Goal: Task Accomplishment & Management: Manage account settings

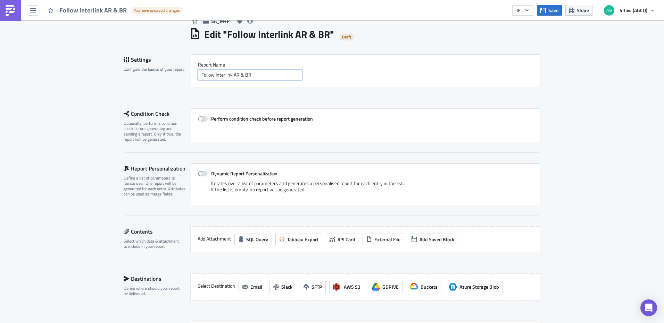
scroll to position [69, 0]
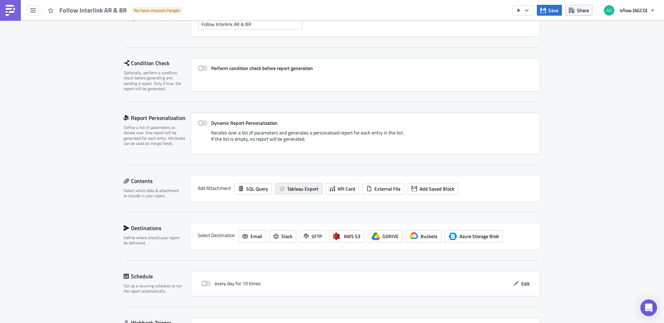
click at [293, 190] on span "Tableau Export" at bounding box center [302, 188] width 31 height 7
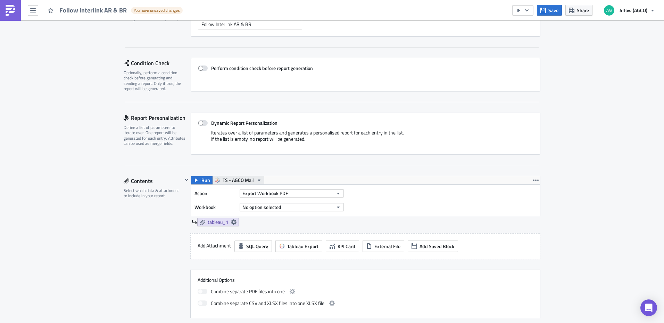
click at [236, 177] on span "TS - AGCO Mail" at bounding box center [237, 180] width 31 height 8
click at [250, 222] on div "TS - AGCO SA Mail" at bounding box center [246, 222] width 50 height 7
click at [328, 194] on button "Export Workbook PDF" at bounding box center [291, 194] width 104 height 8
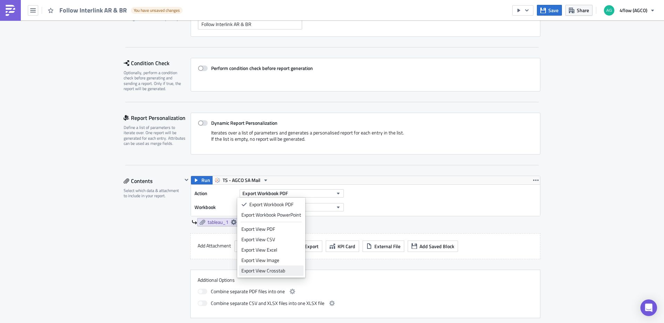
click at [280, 271] on div "Export View Crosstab" at bounding box center [271, 271] width 60 height 7
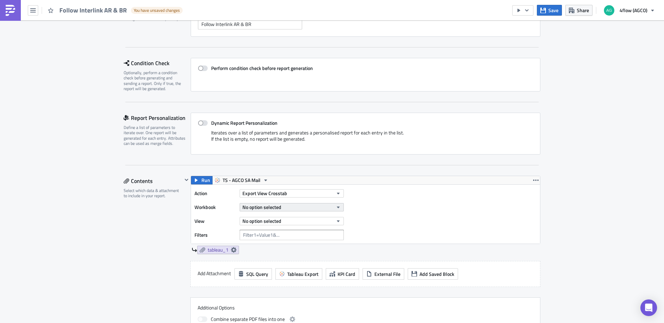
click at [280, 206] on button "No option selected" at bounding box center [291, 207] width 104 height 8
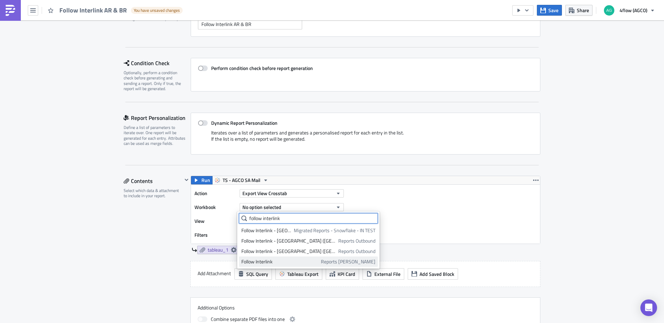
type input "follow interlink"
click at [260, 263] on div "Follow Interlink" at bounding box center [279, 262] width 77 height 7
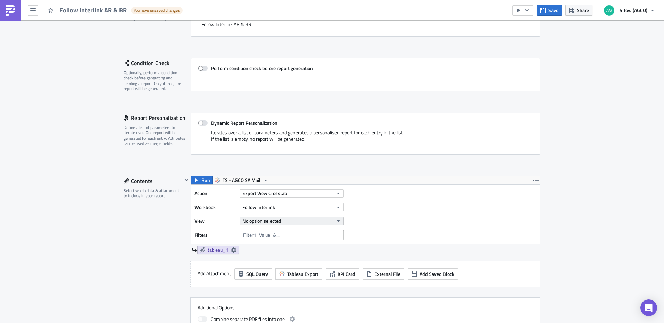
click at [335, 223] on icon "button" at bounding box center [338, 222] width 6 height 6
click at [276, 246] on div "Follow Interlink AR & BR" at bounding box center [271, 244] width 61 height 7
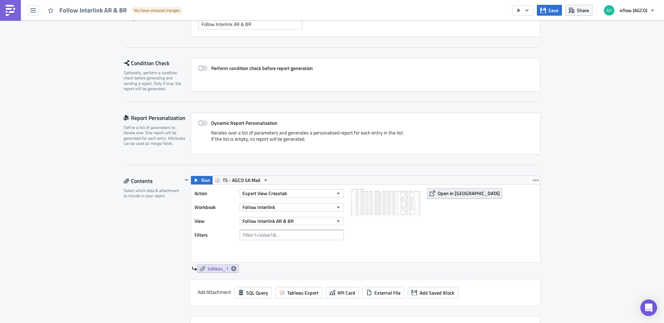
click at [451, 193] on span "Open in [GEOGRAPHIC_DATA]" at bounding box center [468, 193] width 62 height 7
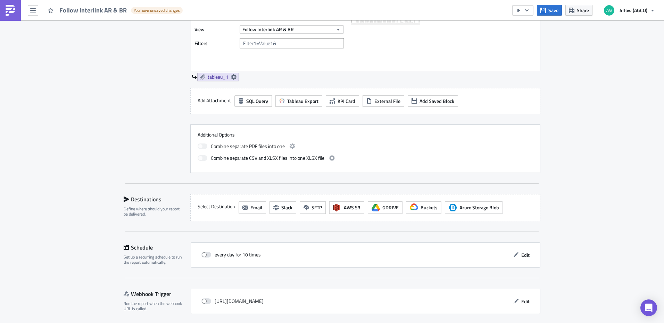
scroll to position [278, 0]
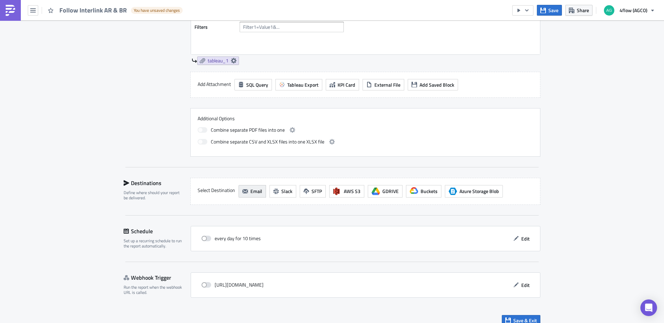
click at [258, 191] on span "Email" at bounding box center [256, 191] width 12 height 7
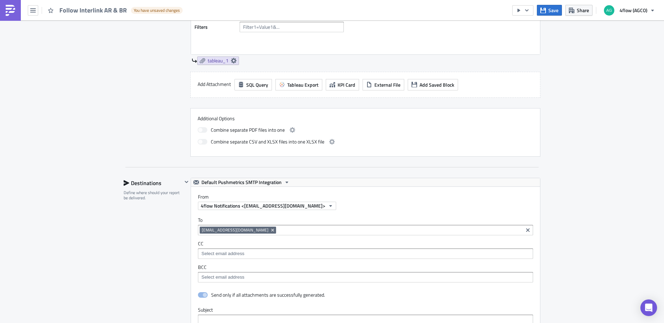
scroll to position [0, 0]
click at [272, 231] on icon "Remove Tag" at bounding box center [272, 230] width 3 height 3
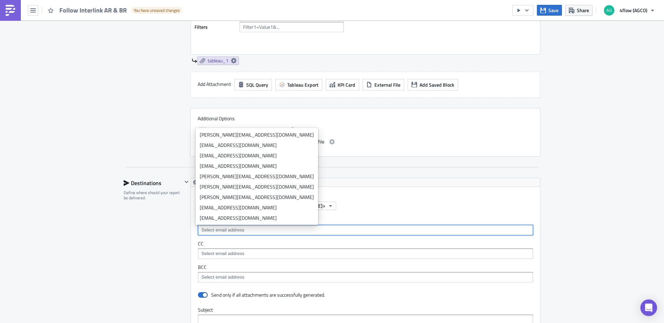
click at [237, 232] on input at bounding box center [365, 230] width 331 height 7
paste input "[EMAIL_ADDRESS][PERSON_NAME][DOMAIN_NAME]"
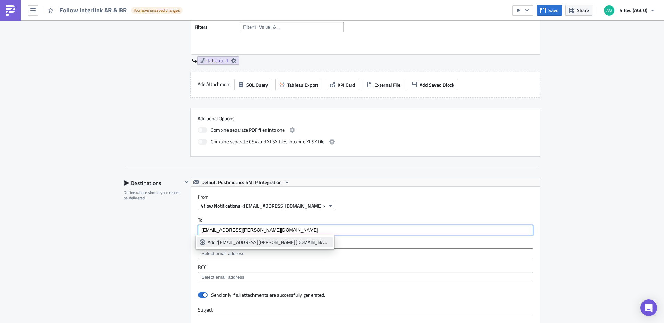
type input "[EMAIL_ADDRESS][PERSON_NAME][DOMAIN_NAME]"
click at [242, 242] on div "Add "[EMAIL_ADDRESS][PERSON_NAME][DOMAIN_NAME]"" at bounding box center [269, 242] width 123 height 7
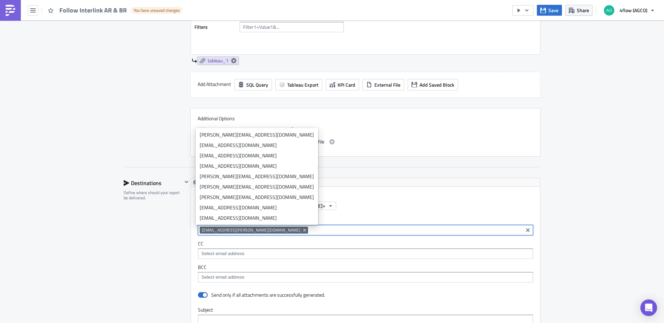
paste input "mailto:[PERSON_NAME][EMAIL_ADDRESS][DOMAIN_NAME]"
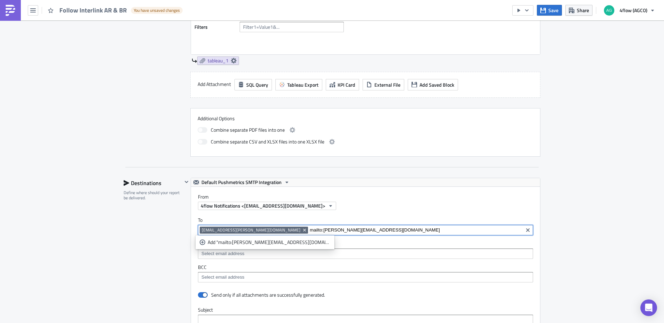
drag, startPoint x: 283, startPoint y: 230, endPoint x: 269, endPoint y: 232, distance: 13.9
click at [269, 232] on div "[EMAIL_ADDRESS][PERSON_NAME][DOMAIN_NAME] mailto:[PERSON_NAME][EMAIL_ADDRESS][D…" at bounding box center [360, 231] width 321 height 9
type input "[PERSON_NAME][EMAIL_ADDRESS][DOMAIN_NAME]"
click at [264, 244] on div "Add "[PERSON_NAME][EMAIL_ADDRESS][DOMAIN_NAME]"" at bounding box center [269, 242] width 123 height 7
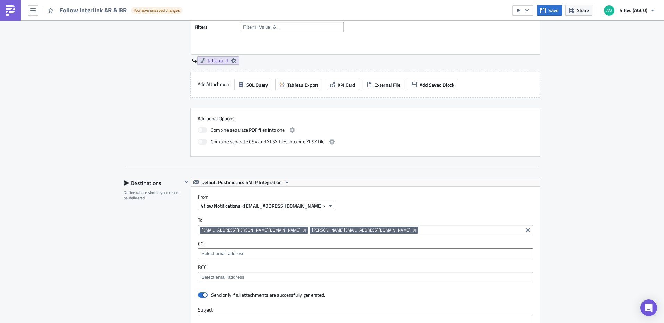
click at [602, 189] on div "SA_M+P Edit " Follow Interlink AR & BR " Draft Settings Configure the basics of…" at bounding box center [332, 177] width 664 height 869
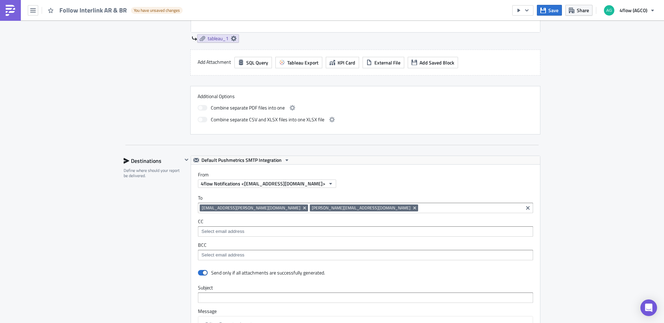
scroll to position [312, 0]
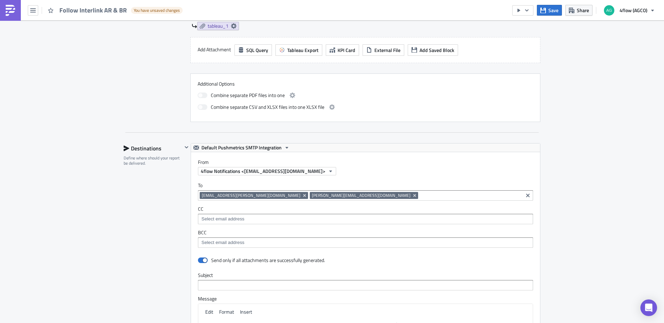
click at [240, 238] on div at bounding box center [365, 243] width 335 height 10
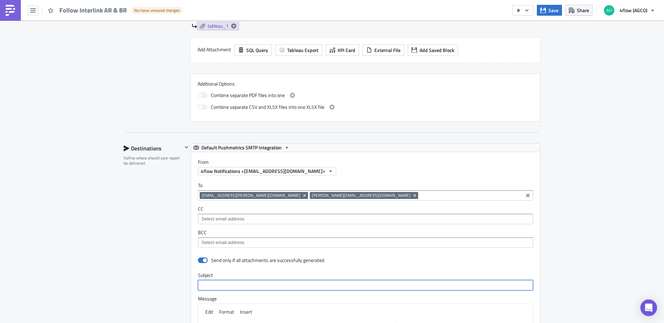
click at [244, 281] on input "text" at bounding box center [365, 285] width 335 height 10
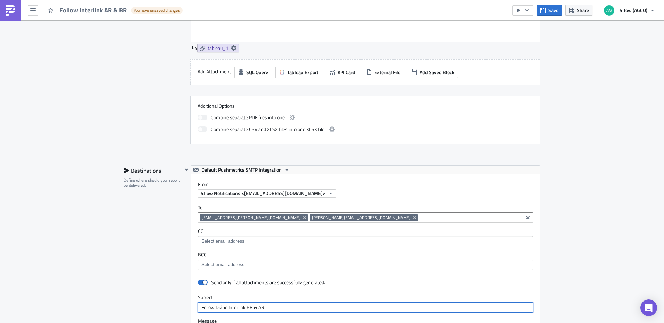
scroll to position [417, 0]
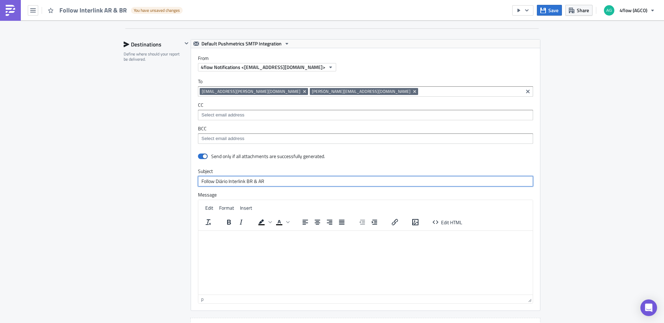
drag, startPoint x: 246, startPoint y: 184, endPoint x: 251, endPoint y: 185, distance: 5.5
click at [247, 184] on input "Follow Diário Interlink BR & AR" at bounding box center [365, 181] width 335 height 10
click at [259, 181] on input "Follow Diário Interlink AR & AR" at bounding box center [365, 181] width 335 height 10
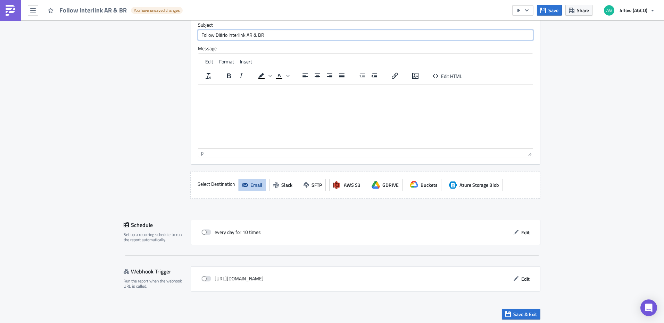
scroll to position [565, 0]
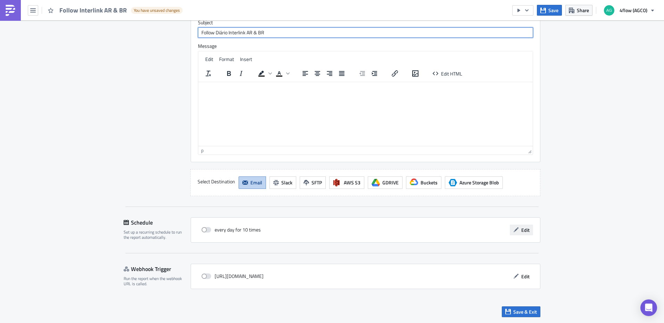
type input "Follow Diário Interlink AR & BR"
click at [510, 232] on button "Edit" at bounding box center [521, 230] width 23 height 11
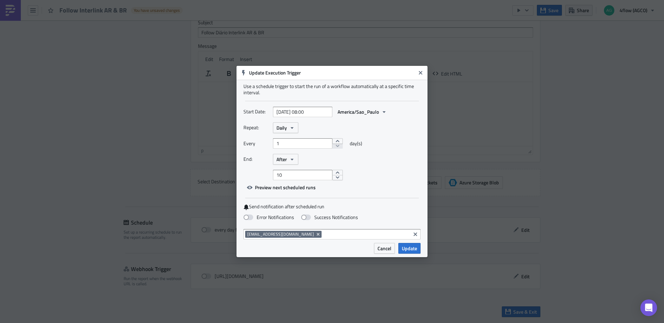
click at [284, 121] on div "Start Date: [DATE] 08:00 [GEOGRAPHIC_DATA]/Sao_Paulo" at bounding box center [331, 115] width 177 height 16
click at [285, 127] on span "Daily" at bounding box center [281, 127] width 10 height 7
click at [292, 161] on div "Weekly" at bounding box center [306, 161] width 58 height 7
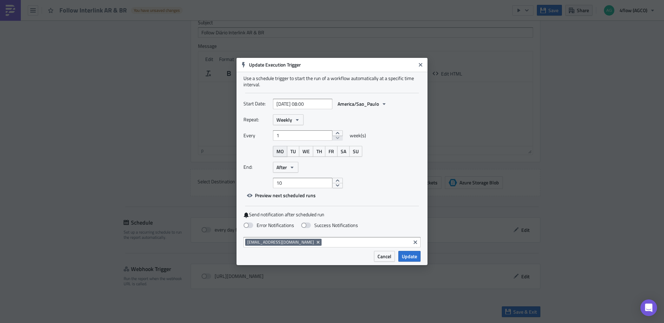
click at [278, 152] on span "MO" at bounding box center [279, 151] width 7 height 7
click at [299, 155] on button "TU" at bounding box center [293, 151] width 12 height 11
click at [303, 154] on span "WE" at bounding box center [305, 151] width 7 height 7
click at [319, 154] on span "TH" at bounding box center [319, 151] width 6 height 7
click at [330, 154] on span "FR" at bounding box center [331, 151] width 6 height 7
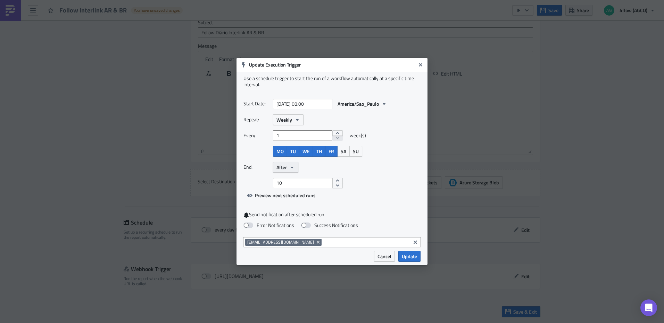
click at [293, 167] on icon "button" at bounding box center [292, 168] width 3 height 2
click at [291, 183] on div "Never" at bounding box center [306, 179] width 58 height 7
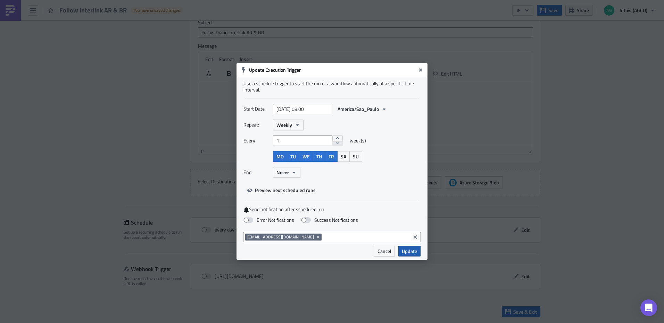
click at [410, 248] on span "Update" at bounding box center [409, 251] width 15 height 7
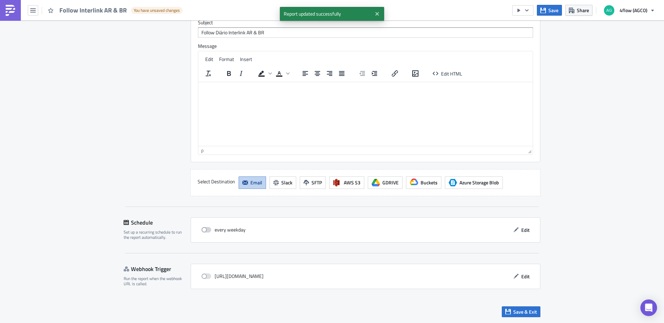
click at [208, 230] on span at bounding box center [206, 230] width 10 height 6
click at [207, 230] on input "checkbox" at bounding box center [205, 230] width 5 height 5
checkbox input "true"
click at [523, 224] on div "every weekday Edit" at bounding box center [366, 230] width 350 height 25
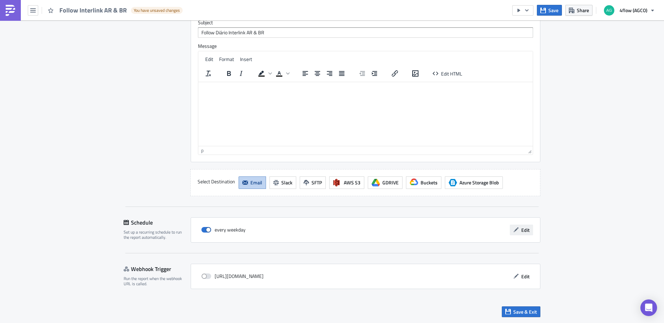
click at [523, 229] on span "Edit" at bounding box center [525, 230] width 8 height 7
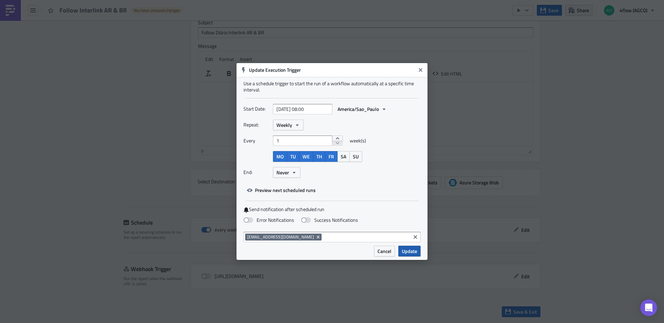
click at [409, 255] on button "Update" at bounding box center [409, 251] width 22 height 11
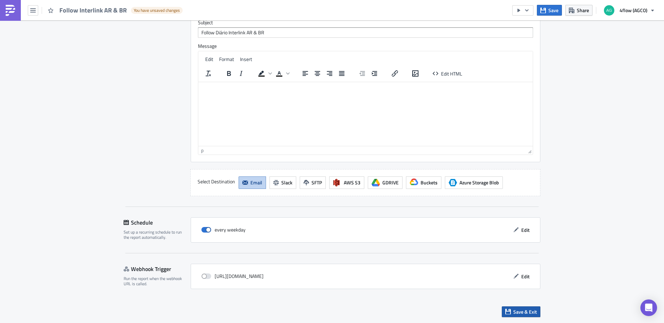
click at [514, 311] on span "Save & Exit" at bounding box center [525, 312] width 24 height 7
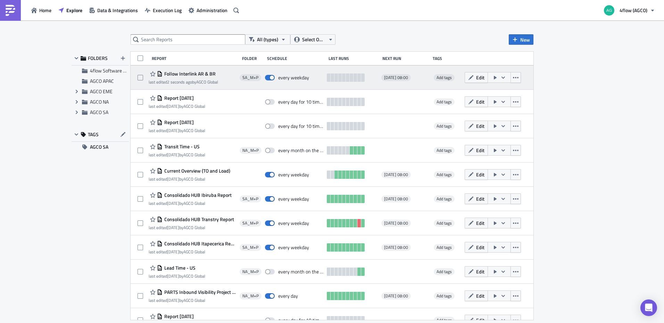
click at [500, 78] on icon "button" at bounding box center [503, 78] width 6 height 6
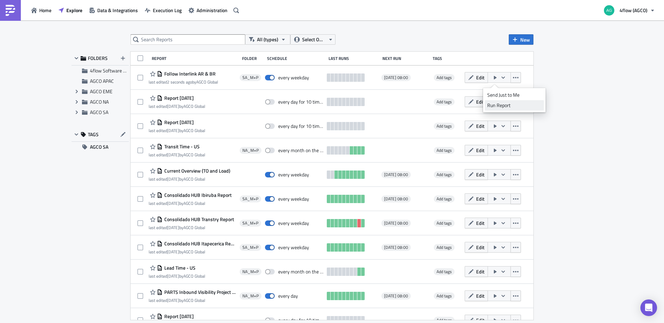
click at [502, 107] on div "Run Report" at bounding box center [514, 105] width 54 height 7
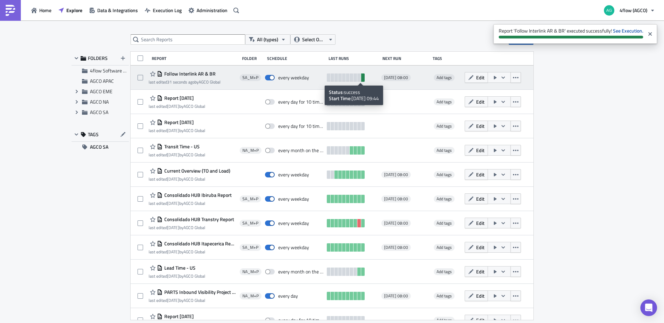
click at [361, 78] on link at bounding box center [362, 78] width 3 height 8
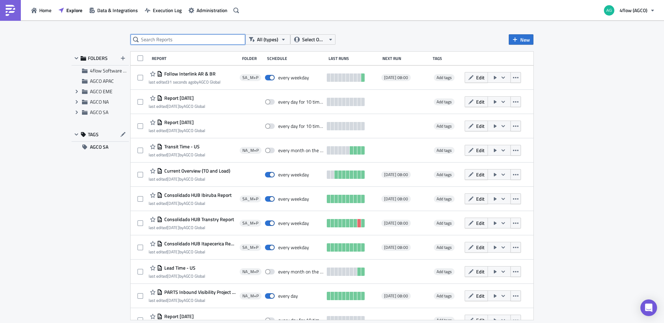
click at [178, 41] on input "text" at bounding box center [188, 39] width 115 height 10
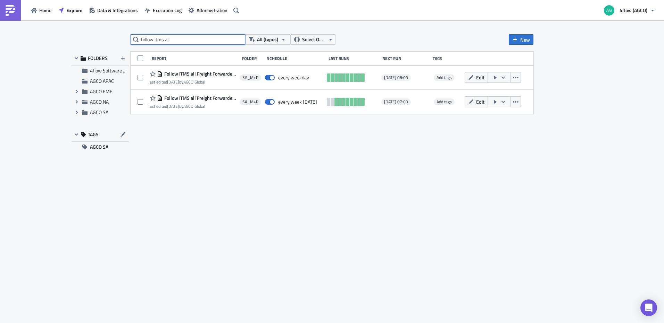
click at [155, 40] on input "follow itms all" at bounding box center [188, 39] width 115 height 10
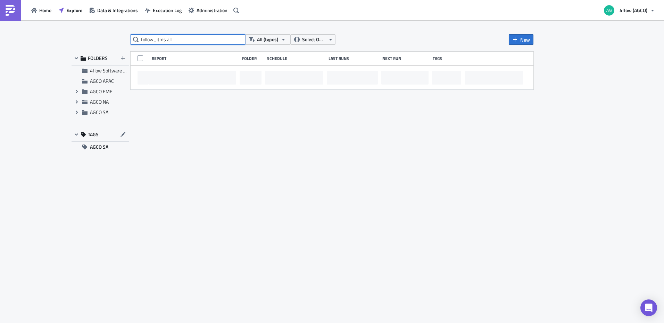
click at [187, 40] on input "follow_itms all" at bounding box center [188, 39] width 115 height 10
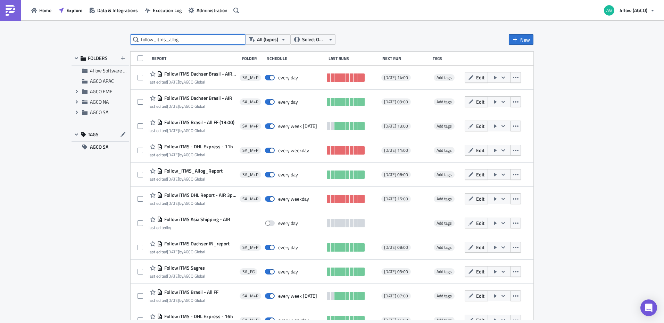
type input "follow_itms_allog"
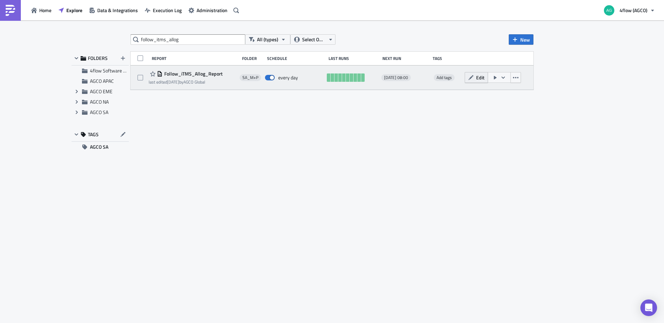
click at [483, 79] on span "Edit" at bounding box center [480, 77] width 8 height 7
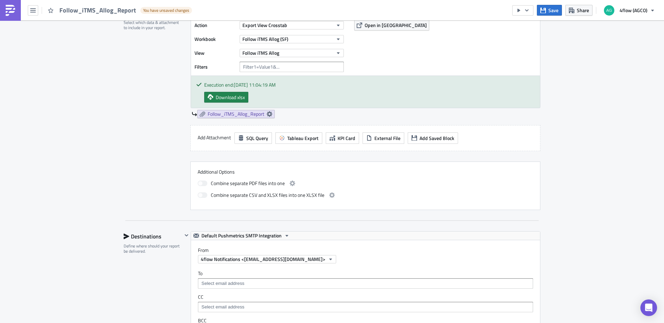
scroll to position [382, 0]
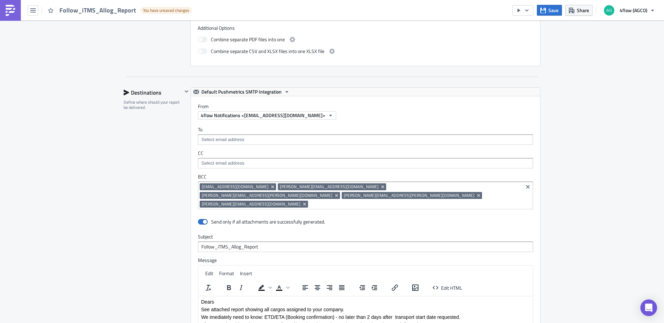
click at [518, 187] on div "[EMAIL_ADDRESS][DOMAIN_NAME] [DOMAIN_NAME][EMAIL_ADDRESS][DOMAIN_NAME] [PERSON_…" at bounding box center [360, 197] width 321 height 26
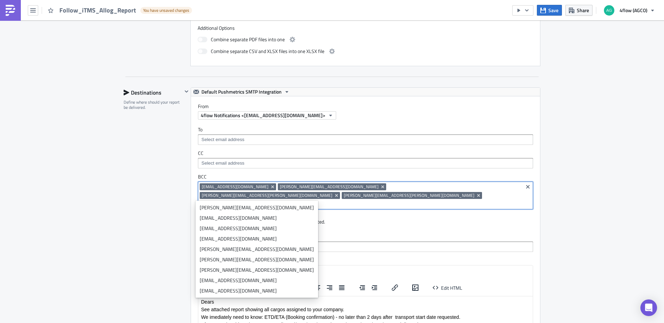
paste input "mailto:[EMAIL_ADDRESS][DOMAIN_NAME]"
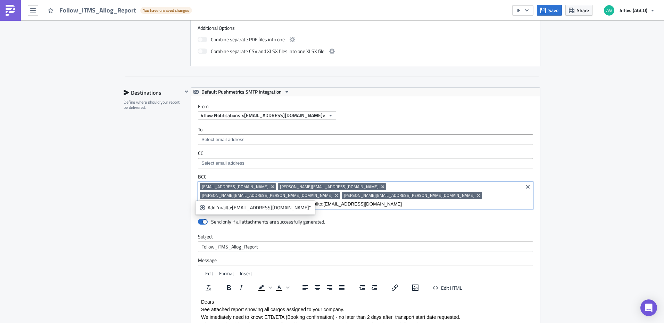
click at [310, 201] on input "mailto:[EMAIL_ADDRESS][DOMAIN_NAME]" at bounding box center [415, 204] width 211 height 7
drag, startPoint x: 210, startPoint y: 197, endPoint x: 184, endPoint y: 199, distance: 25.7
click at [184, 199] on div "Default Pushmetrics SMTP Integration From 4flow Notifications <[EMAIL_ADDRESS][…" at bounding box center [361, 231] width 358 height 289
type input "[EMAIL_ADDRESS][DOMAIN_NAME]"
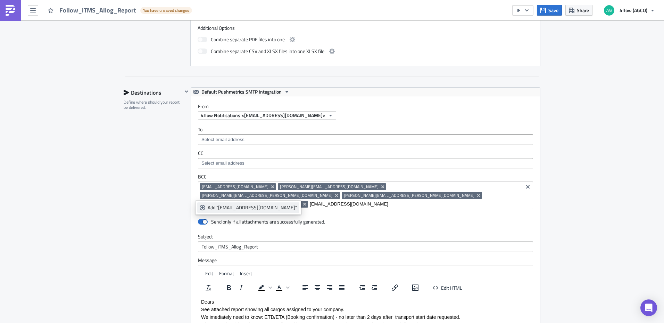
click at [244, 210] on div "Add "[EMAIL_ADDRESS][DOMAIN_NAME]"" at bounding box center [252, 207] width 89 height 7
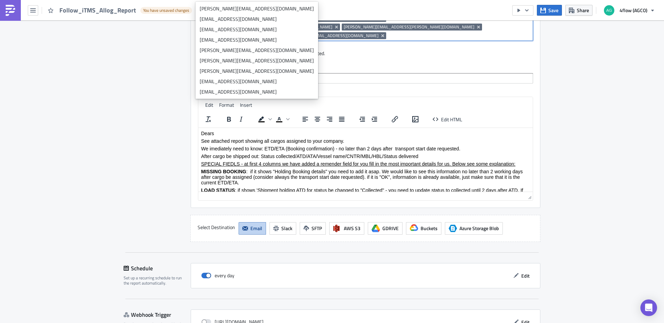
scroll to position [588, 0]
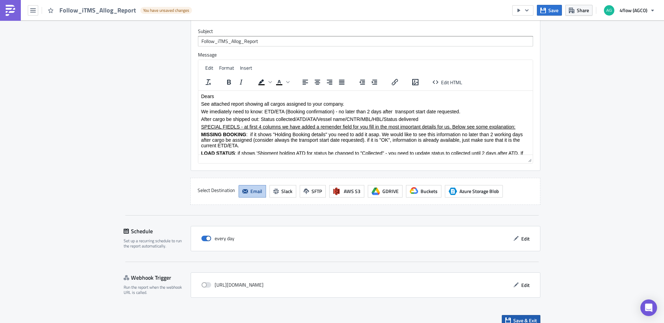
click at [524, 317] on span "Save & Exit" at bounding box center [525, 320] width 24 height 7
